Goal: Task Accomplishment & Management: Use online tool/utility

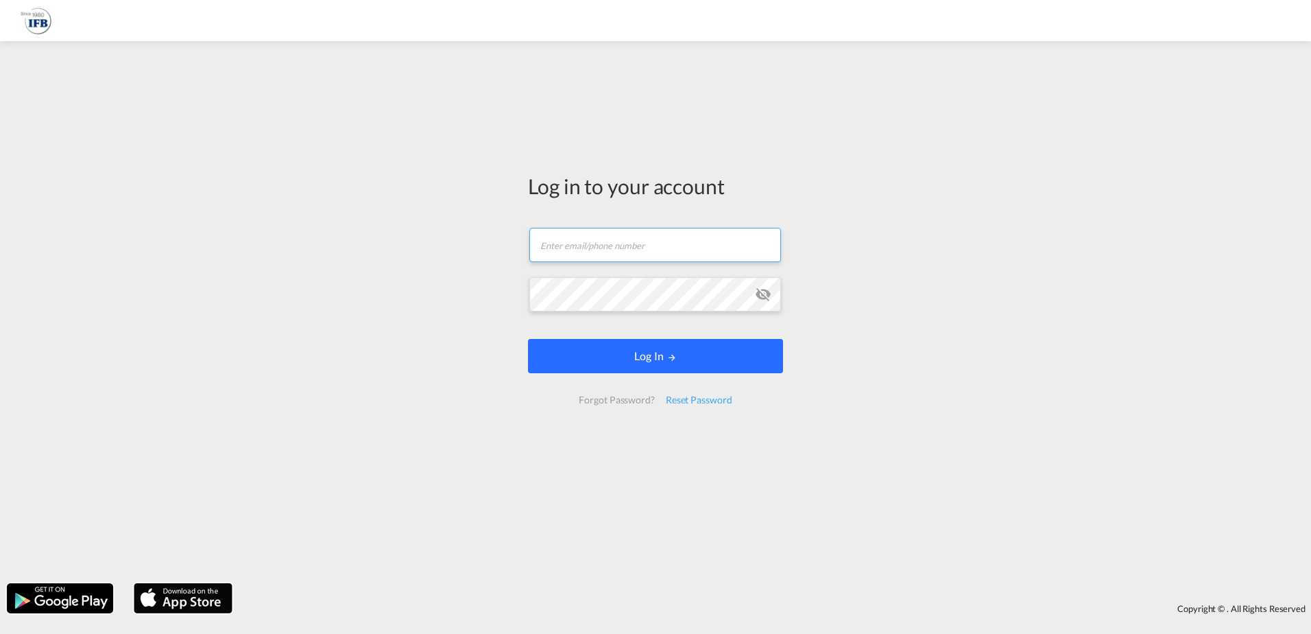
type input "[EMAIL_ADDRESS][PERSON_NAME][DOMAIN_NAME]"
click at [624, 357] on button "Log In" at bounding box center [655, 356] width 255 height 34
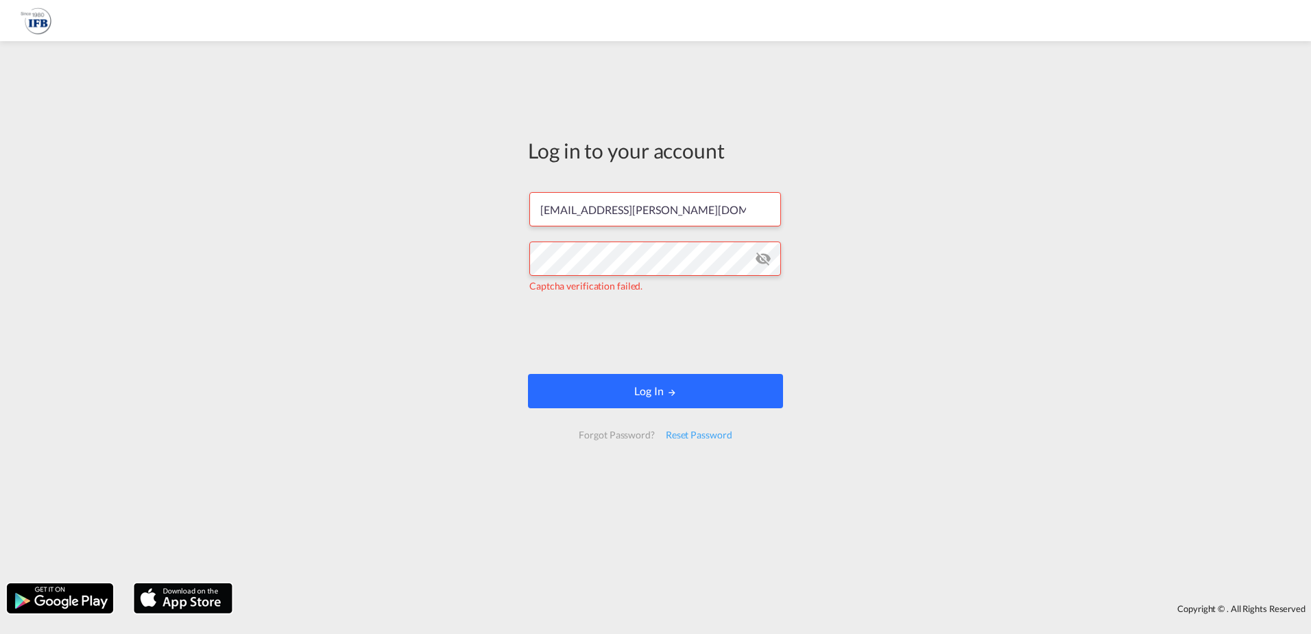
click at [675, 390] on md-icon "LOGIN" at bounding box center [672, 392] width 10 height 10
